Goal: Task Accomplishment & Management: Use online tool/utility

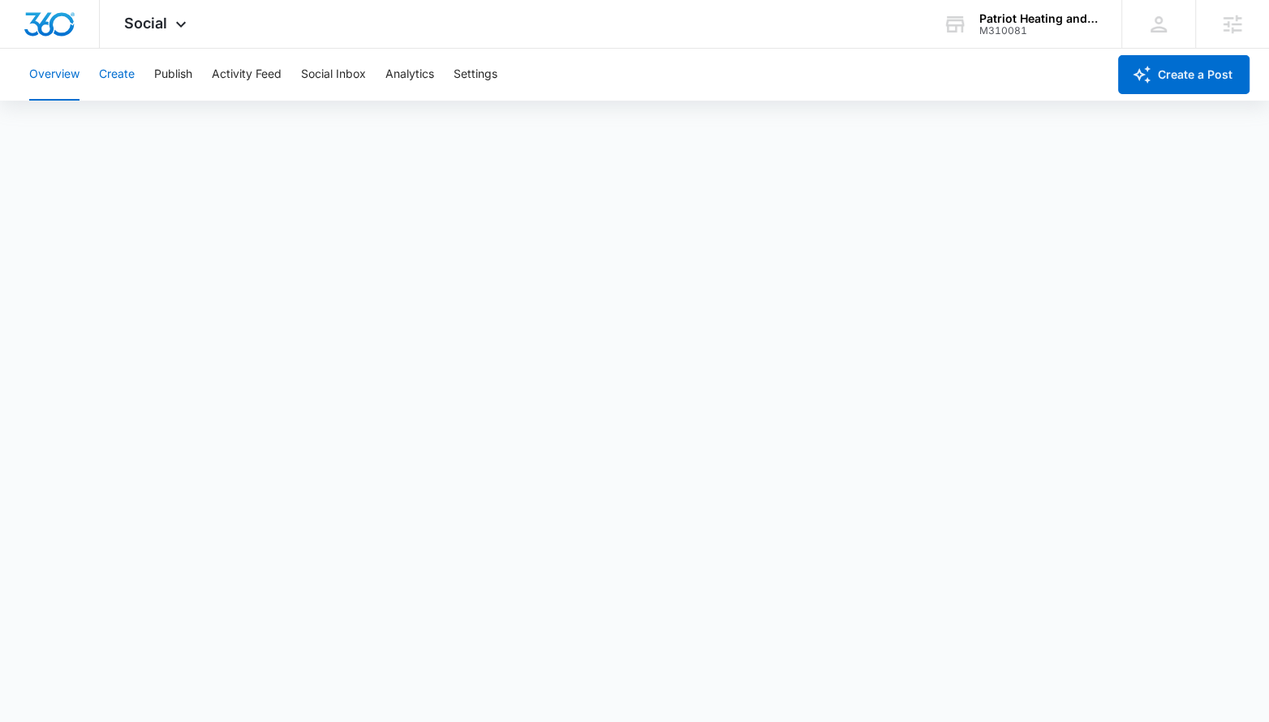
click at [120, 84] on button "Create" at bounding box center [117, 75] width 36 height 52
click at [187, 69] on button "Publish" at bounding box center [173, 75] width 38 height 52
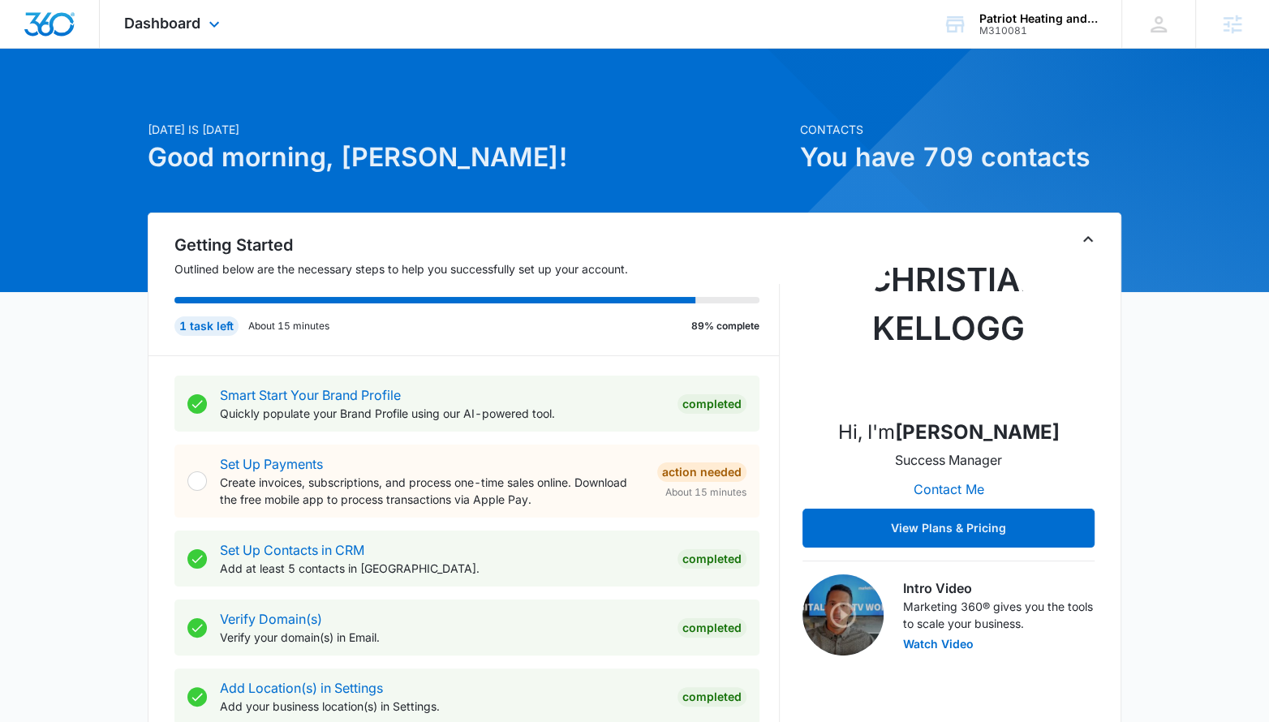
click at [217, 48] on div "Dashboard Apps Reputation Websites Forms CRM Email Social Content Ads Intellige…" at bounding box center [634, 24] width 1269 height 49
click at [208, 10] on div "Dashboard Apps Reputation Websites Forms CRM Email Social Content Ads Intellige…" at bounding box center [174, 24] width 148 height 48
